Goal: Transaction & Acquisition: Purchase product/service

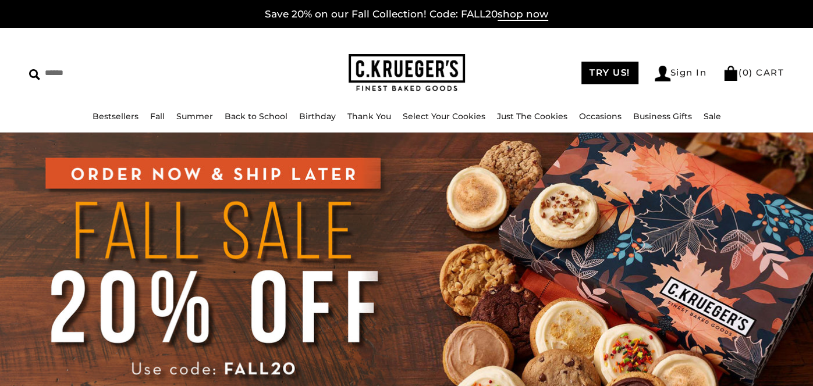
click at [627, 305] on img at bounding box center [406, 285] width 813 height 305
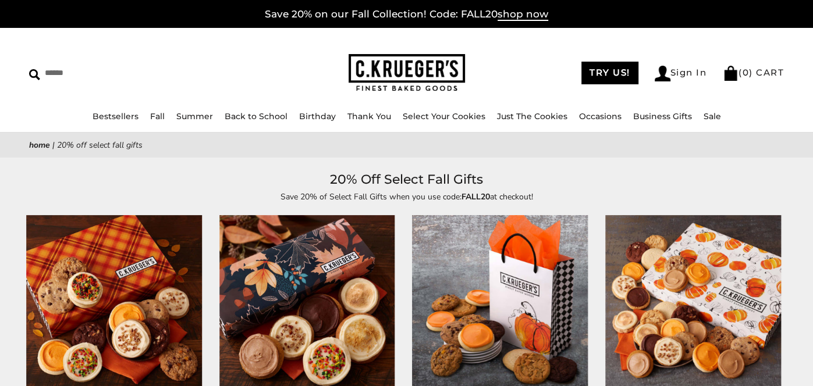
click at [503, 330] on img at bounding box center [500, 304] width 176 height 176
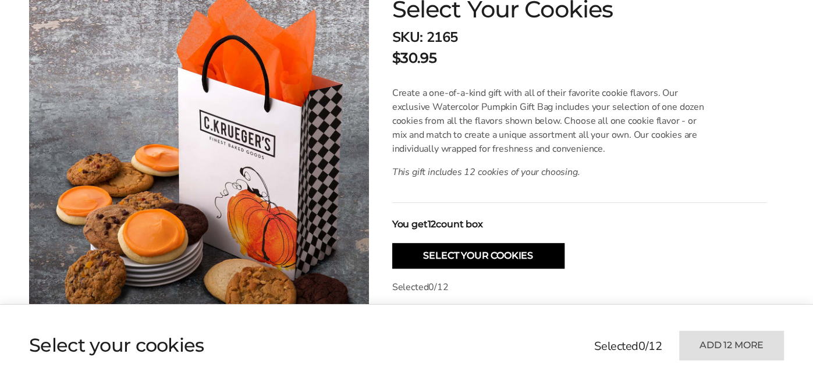
scroll to position [229, 0]
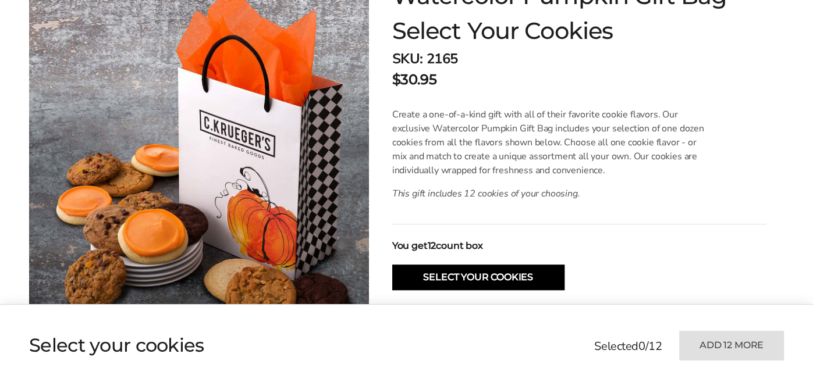
click at [582, 271] on div "**********" at bounding box center [567, 228] width 397 height 540
click at [582, 303] on p "Selected 0 / 12" at bounding box center [579, 309] width 374 height 14
click at [594, 337] on div "Selected 0 / 12 Add 12 more" at bounding box center [689, 346] width 190 height 30
click at [594, 361] on div "Selected 0 / 12 Add 12 more" at bounding box center [689, 346] width 190 height 30
click at [594, 338] on div "Selected 0 / 12 Add 12 more" at bounding box center [689, 346] width 190 height 30
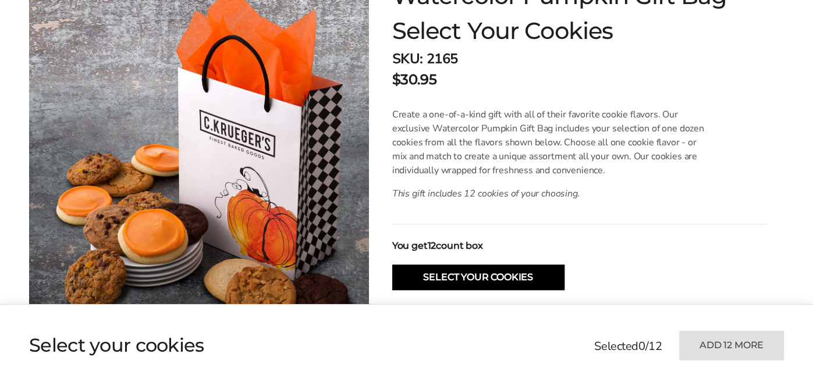
click at [594, 339] on div "Selected 0 / 12 Add 12 more" at bounding box center [689, 346] width 190 height 30
click at [594, 361] on div "Selected 0 / 12 Add 12 more" at bounding box center [689, 346] width 190 height 30
click at [594, 338] on div "Selected 0 / 12 Add 12 more" at bounding box center [689, 346] width 190 height 30
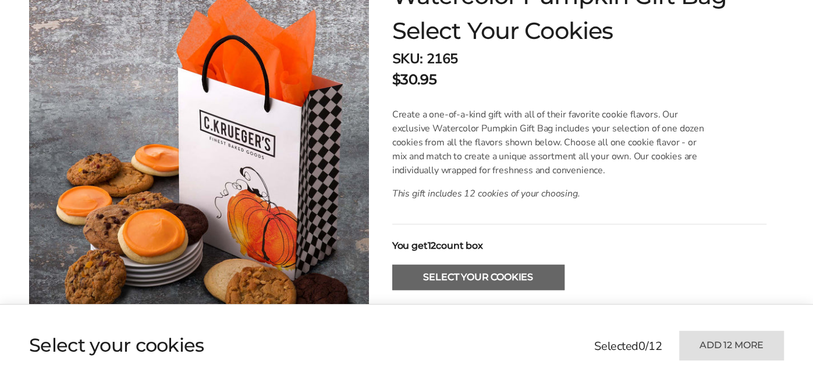
click at [544, 275] on button "Select Your Cookies" at bounding box center [478, 278] width 172 height 26
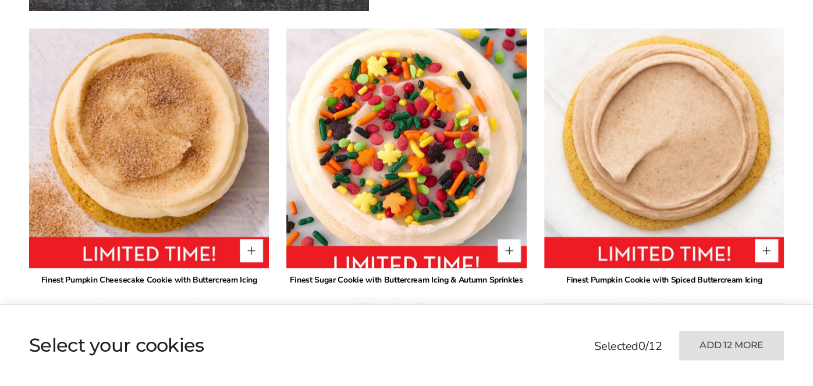
scroll to position [731, 0]
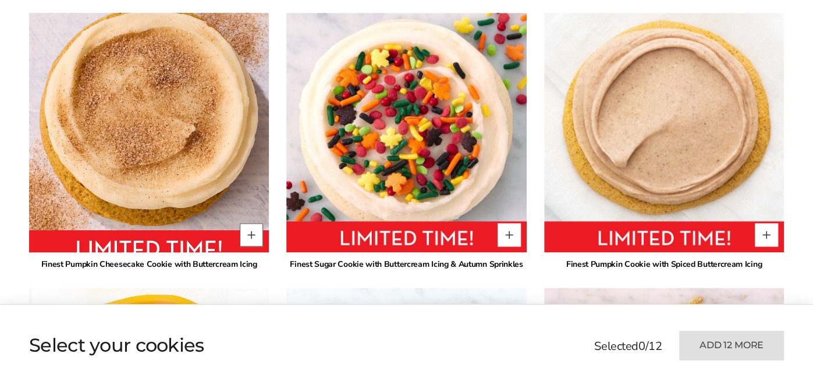
click at [254, 241] on button "Quantity button plus" at bounding box center [251, 234] width 23 height 23
type input "*"
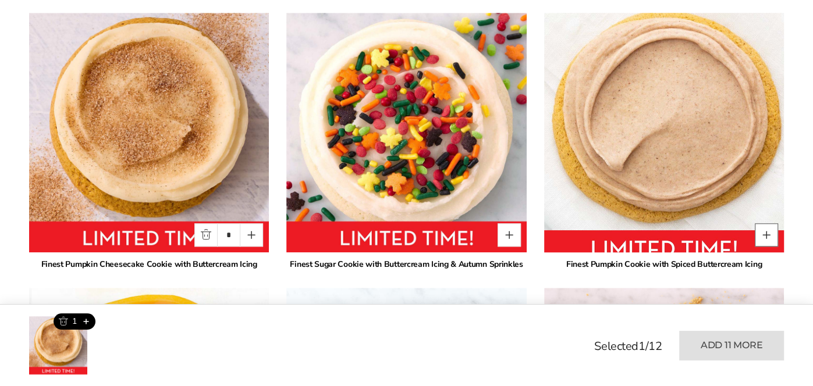
click at [768, 233] on button "Quantity button plus" at bounding box center [765, 234] width 23 height 23
type input "*"
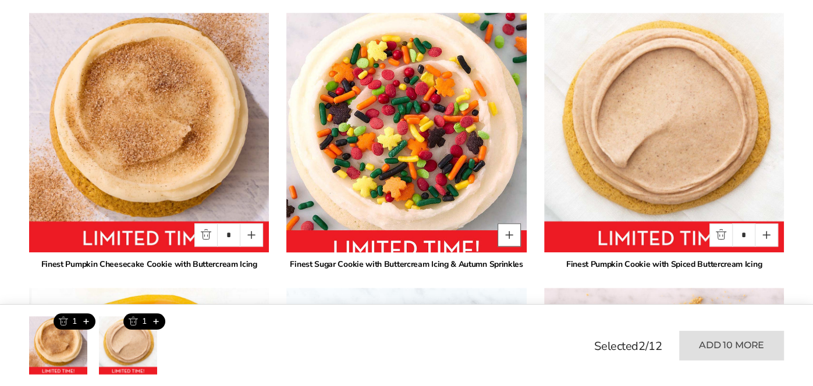
click at [506, 229] on button "Quantity button plus" at bounding box center [508, 234] width 23 height 23
type input "*"
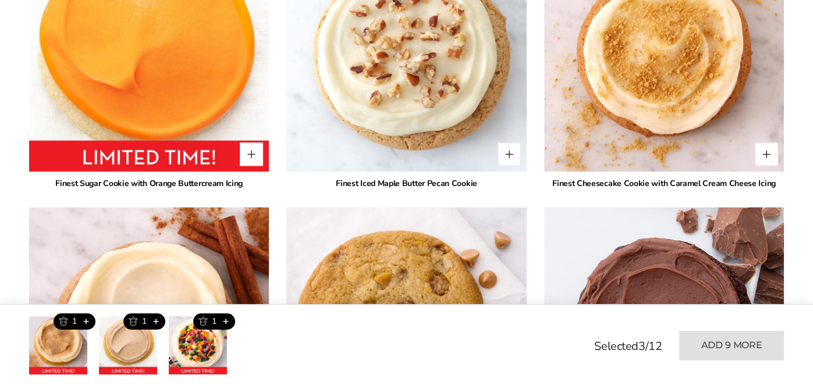
scroll to position [1113, 0]
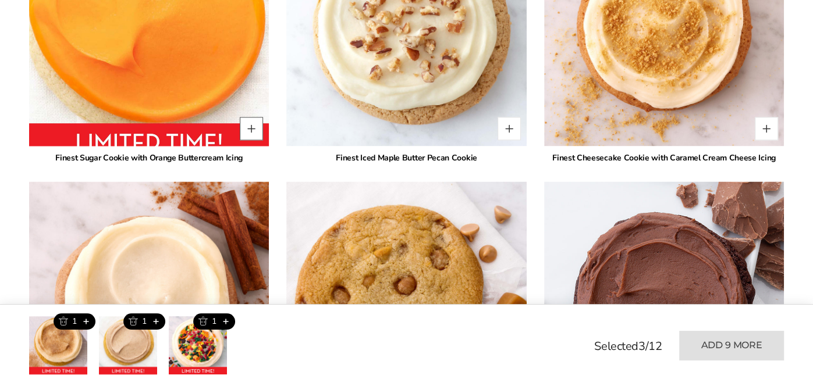
click at [248, 136] on button "Quantity button plus" at bounding box center [251, 128] width 23 height 23
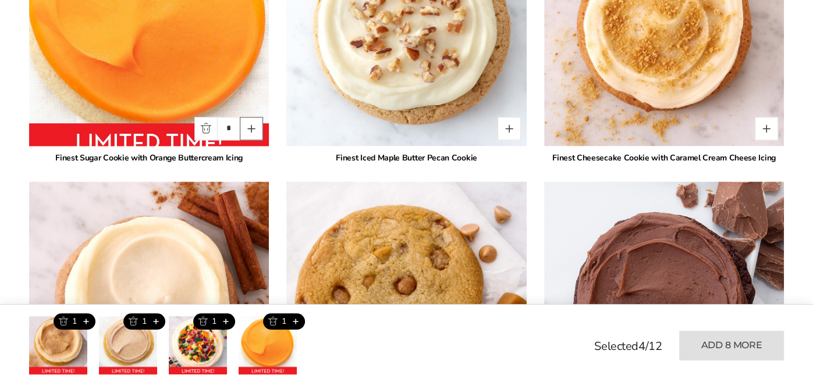
click at [248, 136] on button "Quantity button plus" at bounding box center [251, 128] width 23 height 23
click at [252, 137] on button "Quantity button plus" at bounding box center [251, 128] width 23 height 23
type input "*"
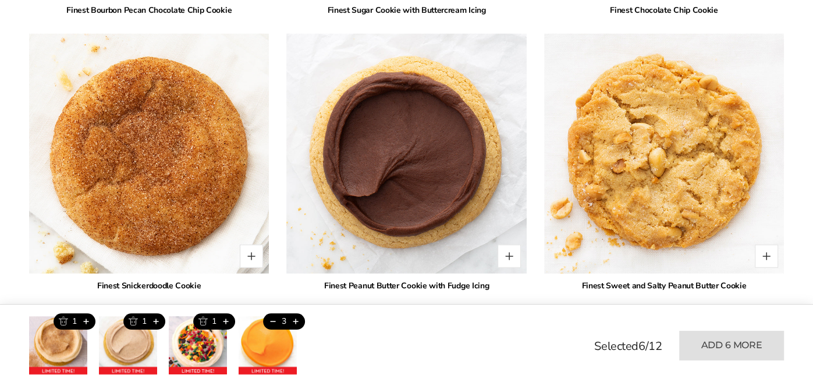
scroll to position [1842, 0]
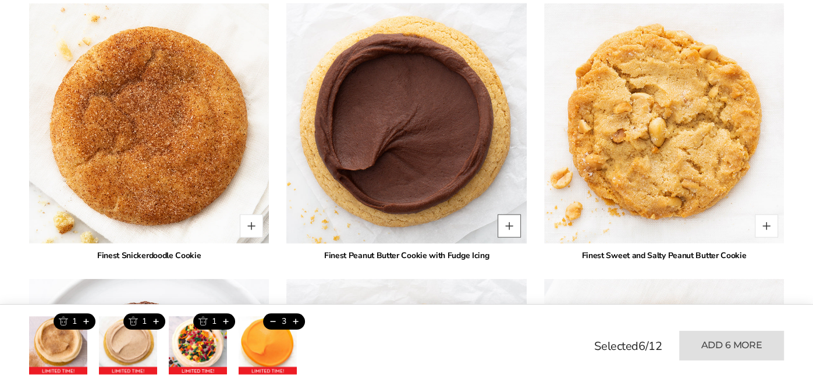
click at [503, 229] on button "Quantity button plus" at bounding box center [508, 226] width 23 height 23
type input "*"
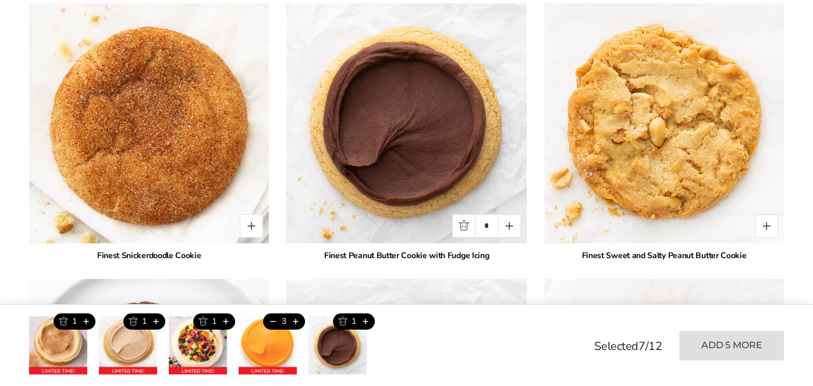
drag, startPoint x: 805, startPoint y: 200, endPoint x: 801, endPoint y: 166, distance: 33.9
click at [801, 166] on div "**********" at bounding box center [406, 0] width 813 height 3311
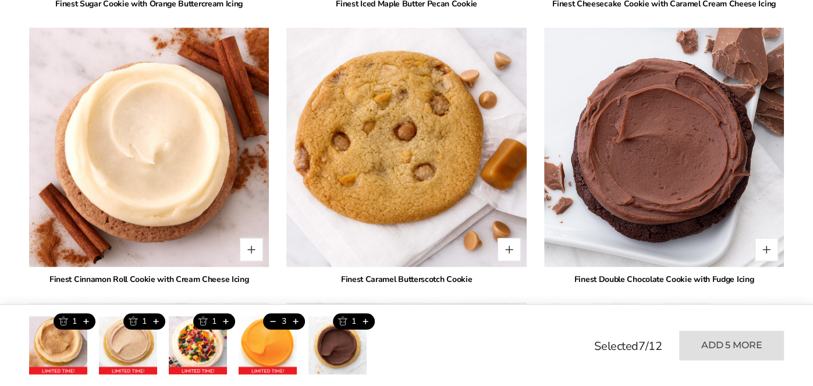
scroll to position [1259, 0]
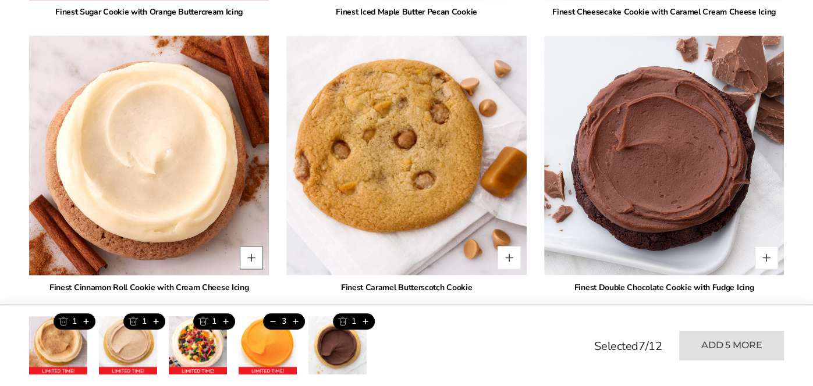
click at [254, 246] on button "Quantity button plus" at bounding box center [251, 257] width 23 height 23
type input "*"
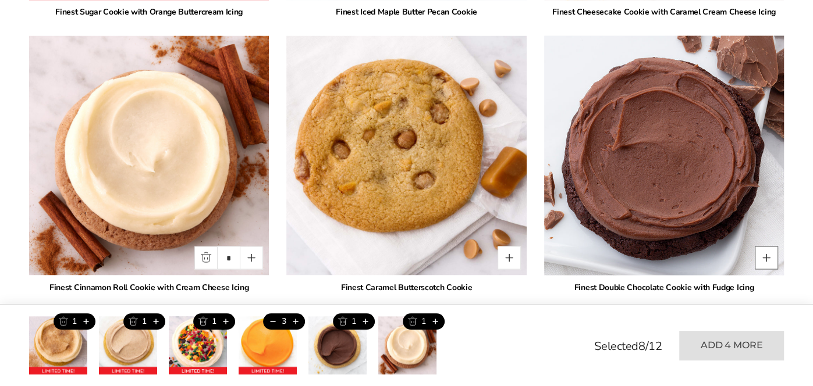
click at [763, 251] on button "Quantity button plus" at bounding box center [765, 257] width 23 height 23
type input "*"
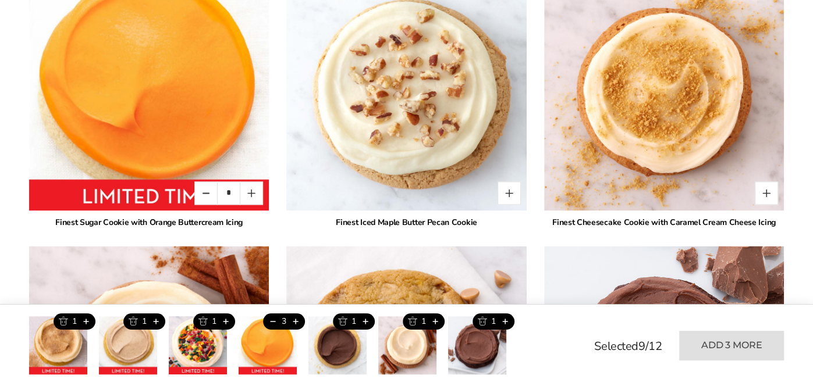
scroll to position [1053, 0]
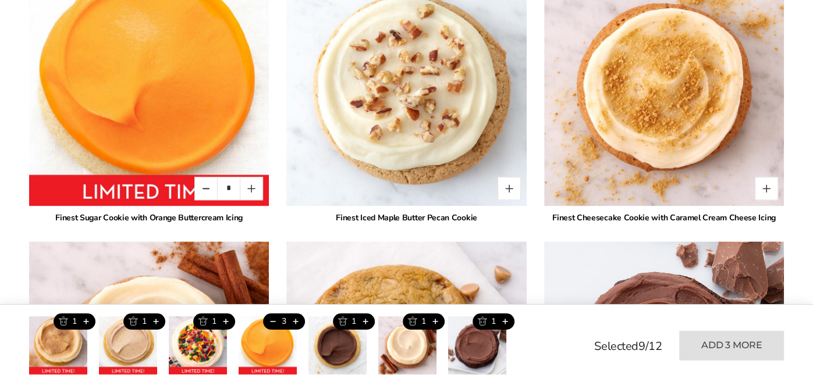
drag, startPoint x: 810, startPoint y: 145, endPoint x: 811, endPoint y: 125, distance: 19.8
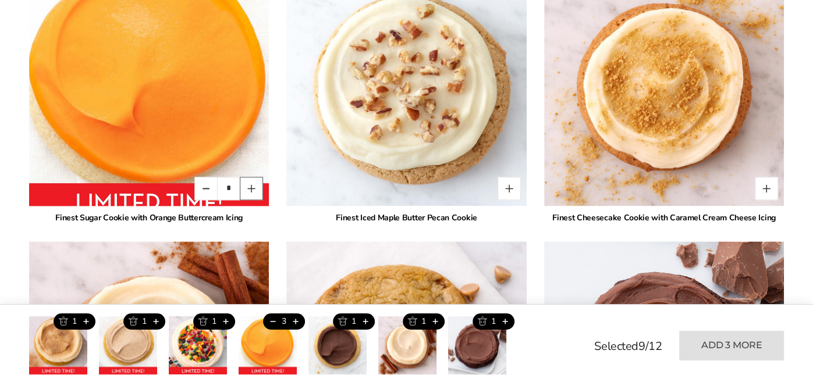
click at [254, 186] on button "Quantity button plus" at bounding box center [251, 188] width 23 height 23
type input "*"
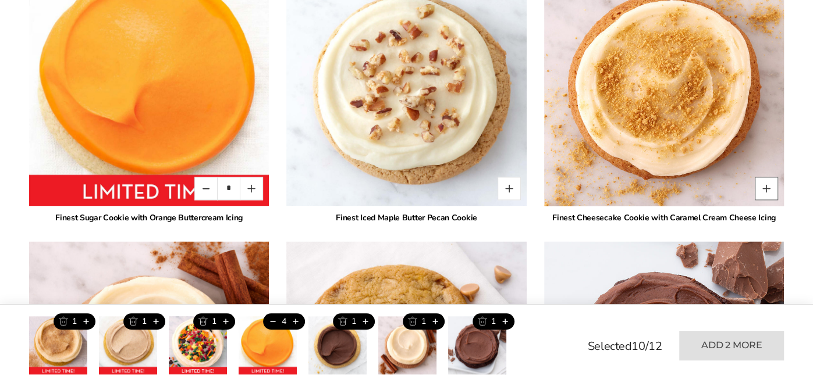
click at [774, 187] on button "Quantity button plus" at bounding box center [765, 188] width 23 height 23
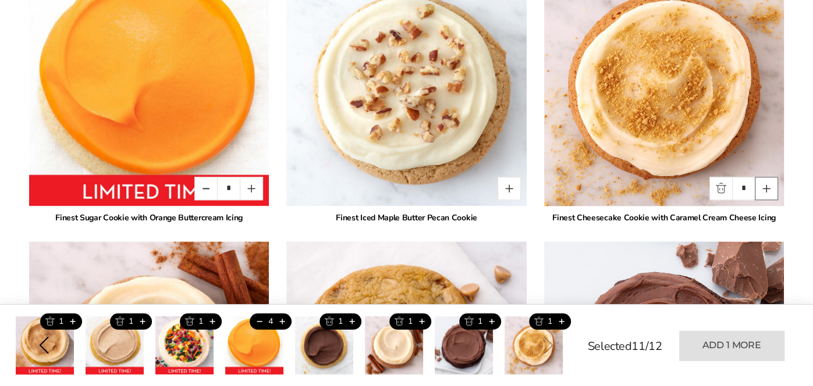
click at [774, 187] on button "Quantity button plus" at bounding box center [765, 188] width 23 height 23
type input "*"
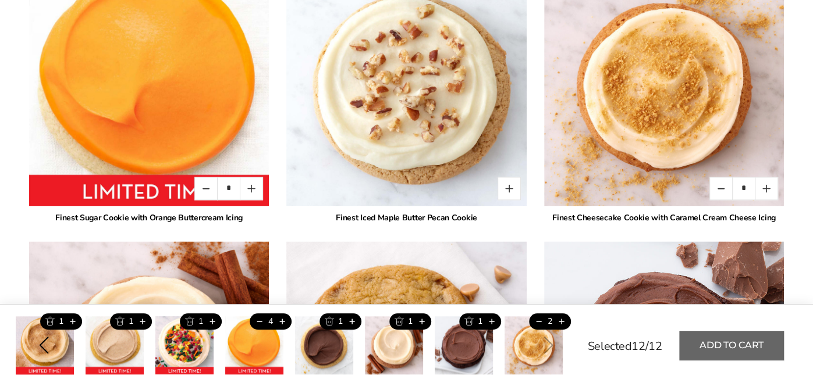
click at [764, 346] on button "Add to cart" at bounding box center [731, 346] width 105 height 30
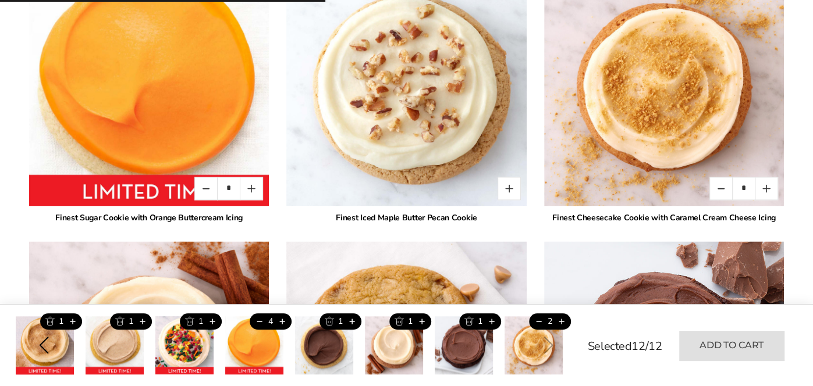
type input "*"
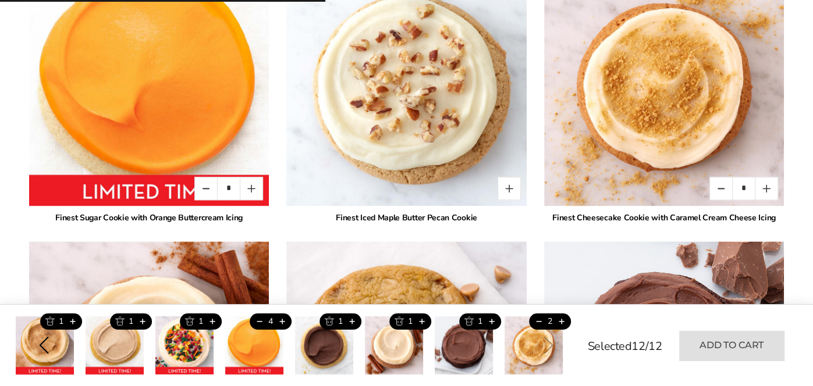
type input "*"
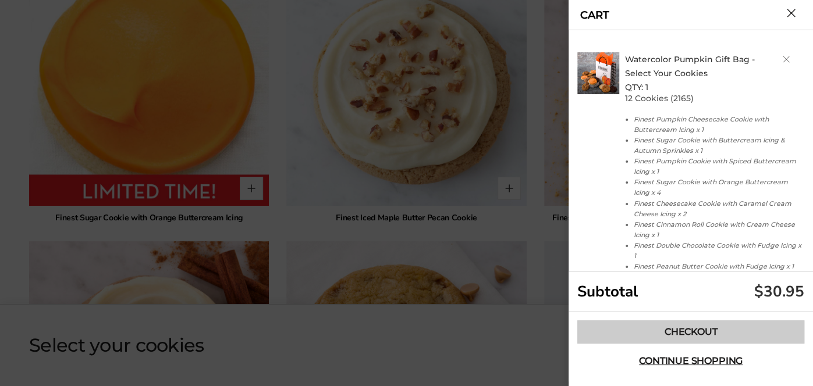
click at [582, 338] on link "Checkout" at bounding box center [690, 332] width 227 height 23
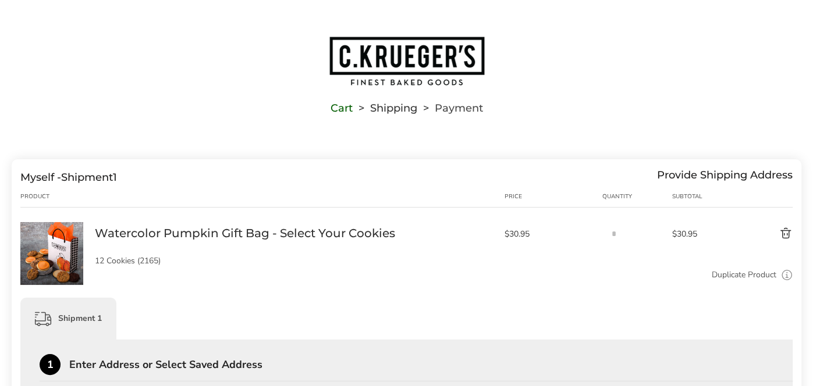
click at [126, 378] on div "1 Enter Address or Select Saved Address" at bounding box center [416, 367] width 753 height 27
click at [126, 337] on div "Shipment 1" at bounding box center [406, 319] width 772 height 42
click at [126, 299] on div "Shipment 1" at bounding box center [406, 319] width 772 height 42
click at [126, 337] on div "Shipment 1" at bounding box center [406, 319] width 772 height 42
click at [126, 338] on div "Shipment 1" at bounding box center [406, 319] width 772 height 42
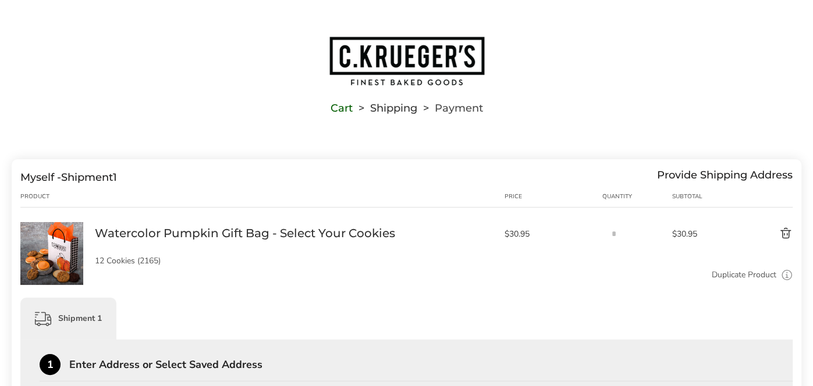
click at [126, 338] on div "Shipment 1" at bounding box center [406, 319] width 772 height 42
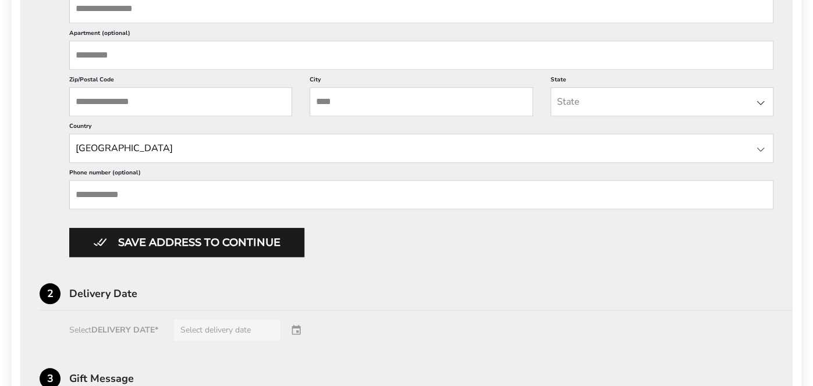
scroll to position [538, 0]
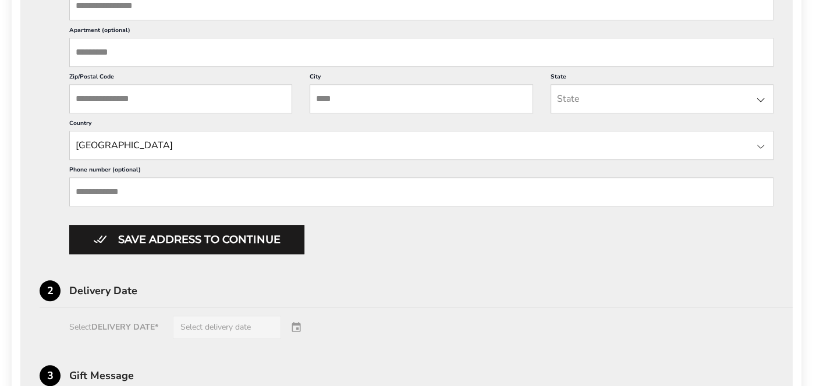
click at [146, 131] on input "State" at bounding box center [421, 145] width 704 height 29
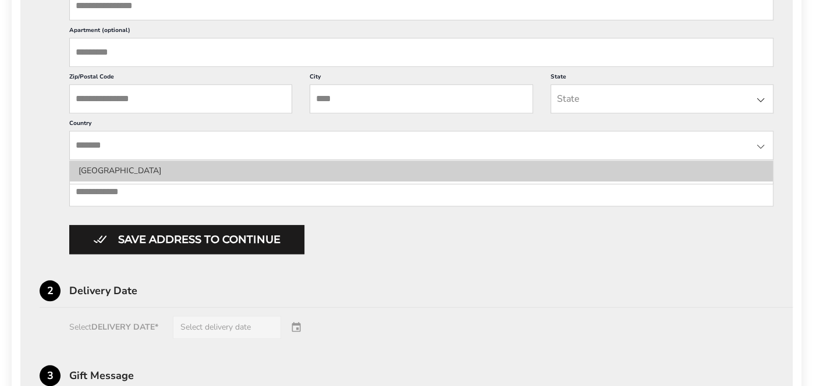
click at [151, 168] on li "United States" at bounding box center [421, 171] width 703 height 21
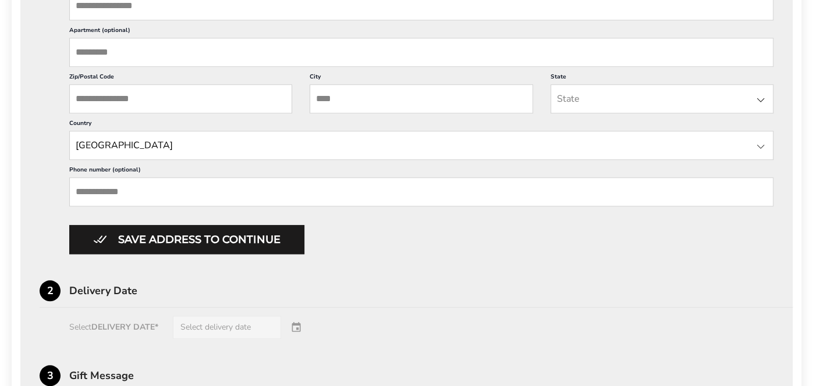
click at [152, 190] on input "Phone number (optional)" at bounding box center [421, 191] width 704 height 29
type input "**********"
click at [118, 94] on input "Zip/Postal Code" at bounding box center [180, 98] width 223 height 29
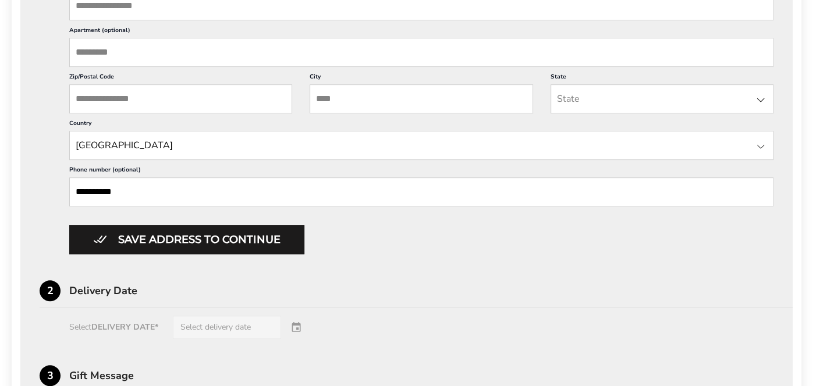
type input "**********"
type input "*******"
type input "**********"
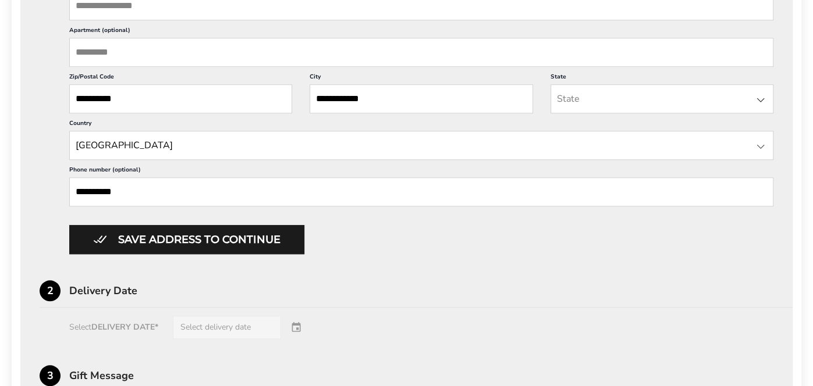
click at [761, 102] on div at bounding box center [760, 100] width 14 height 14
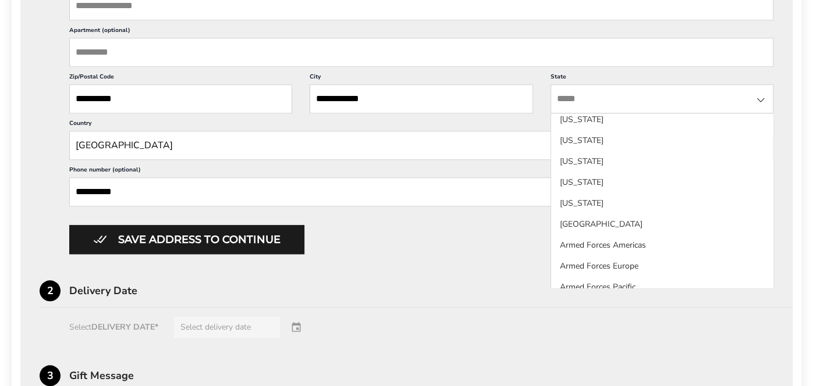
scroll to position [1126, 0]
